Goal: Information Seeking & Learning: Learn about a topic

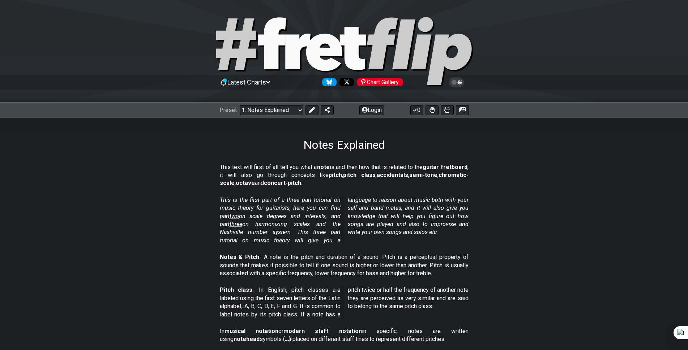
click at [437, 175] on strong "semi-tone" at bounding box center [423, 175] width 28 height 7
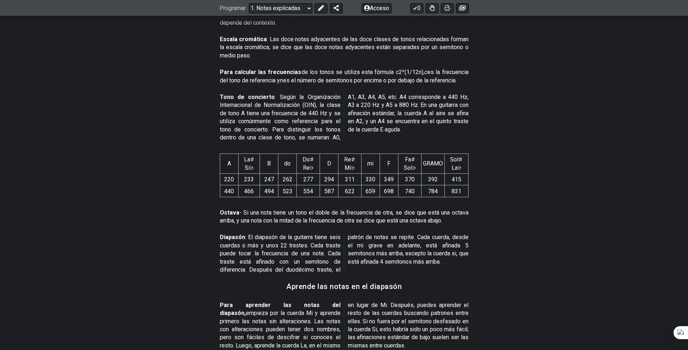
scroll to position [687, 0]
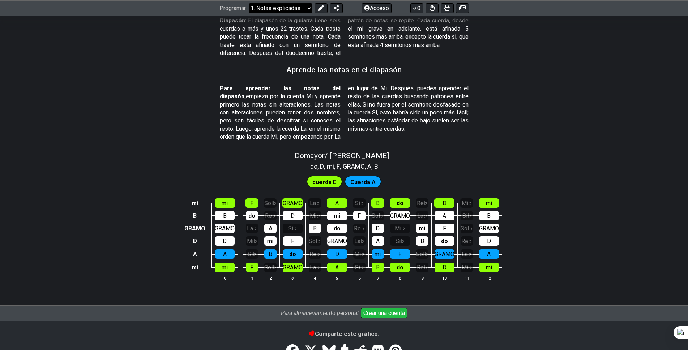
click at [300, 10] on select "¡Bienvenido a #fretflip! Preajuste inicial Preajuste personalizado Pentatónica …" at bounding box center [281, 8] width 64 height 10
click at [249, 13] on select "¡Bienvenido a #fretflip! Preajuste inicial Preajuste personalizado Pentatónica …" at bounding box center [281, 8] width 64 height 10
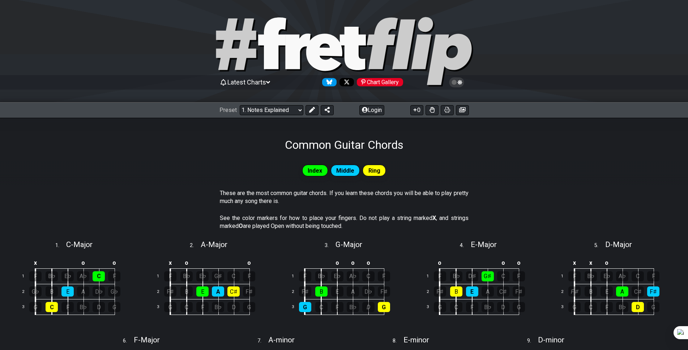
select select "/common-guitar-chords"
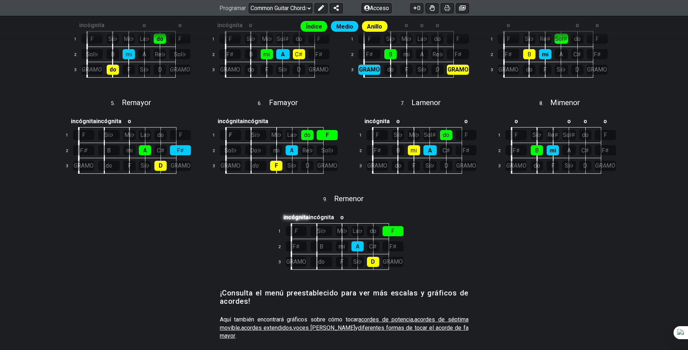
scroll to position [130, 0]
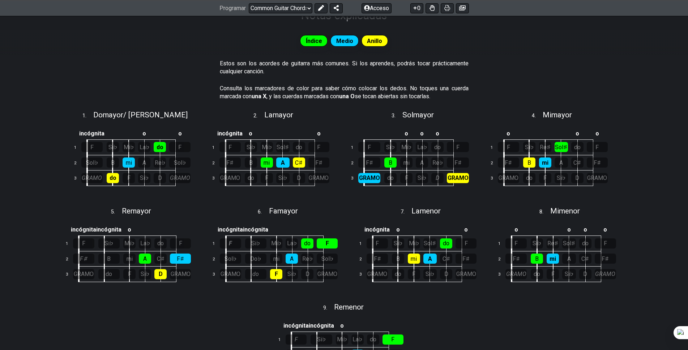
click at [294, 130] on td at bounding box center [299, 133] width 16 height 12
